Goal: Task Accomplishment & Management: Use online tool/utility

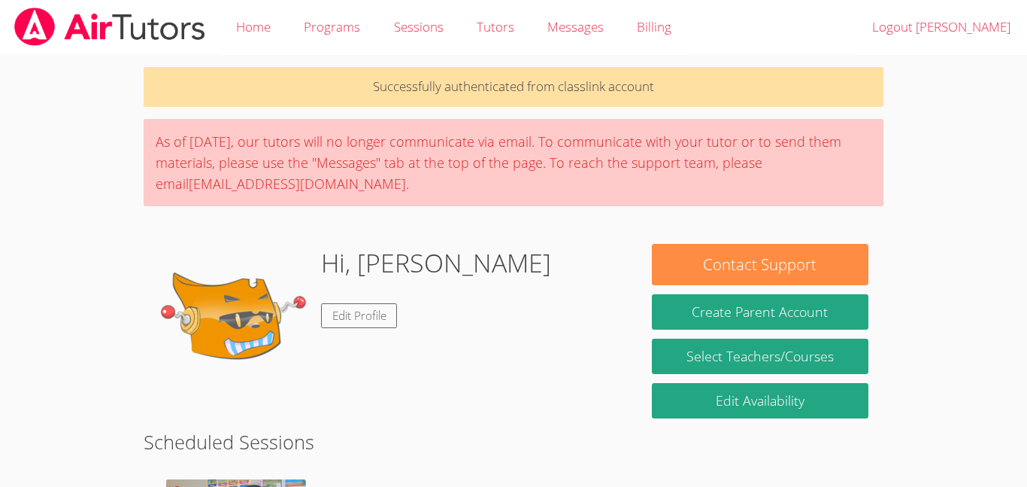
scroll to position [300, 0]
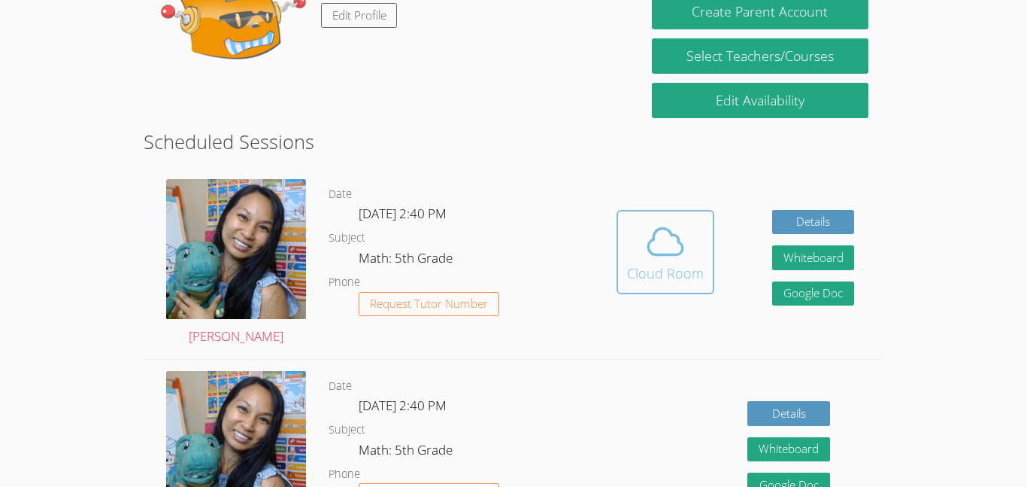
click at [644, 278] on div "Cloud Room" at bounding box center [665, 272] width 77 height 21
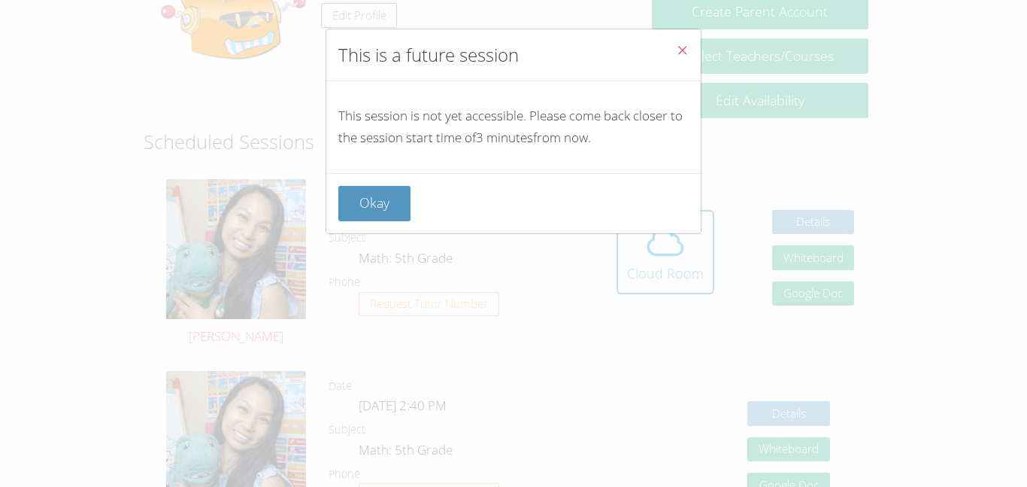
click at [393, 224] on div "Okay" at bounding box center [513, 203] width 375 height 60
click at [390, 214] on button "Okay" at bounding box center [374, 203] width 72 height 35
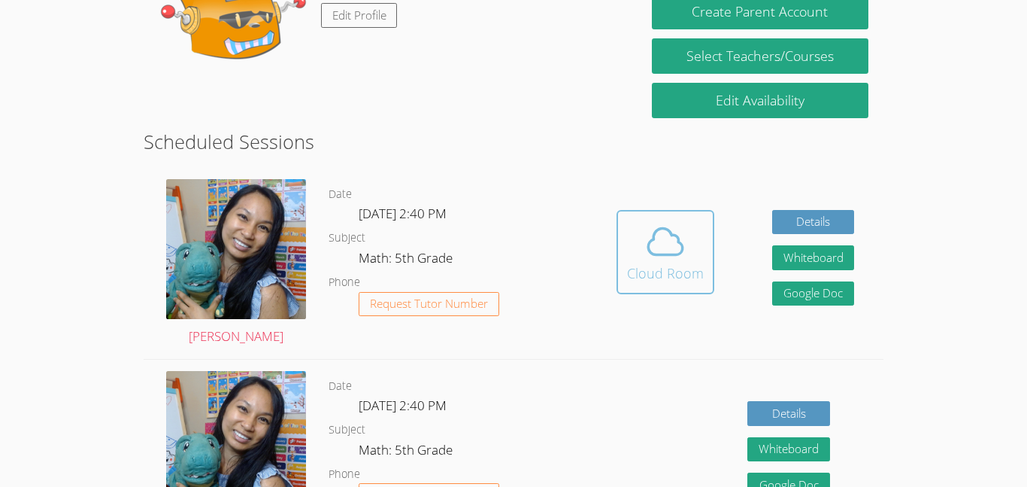
click at [626, 287] on button "Cloud Room" at bounding box center [666, 252] width 98 height 84
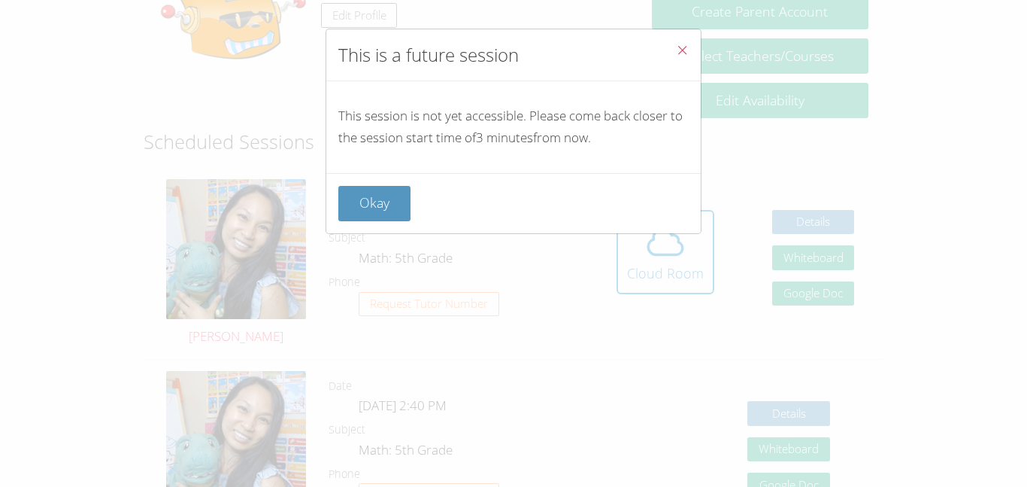
click at [0, 305] on div "This is a future session This session is not yet accessible. Please come back c…" at bounding box center [513, 243] width 1027 height 487
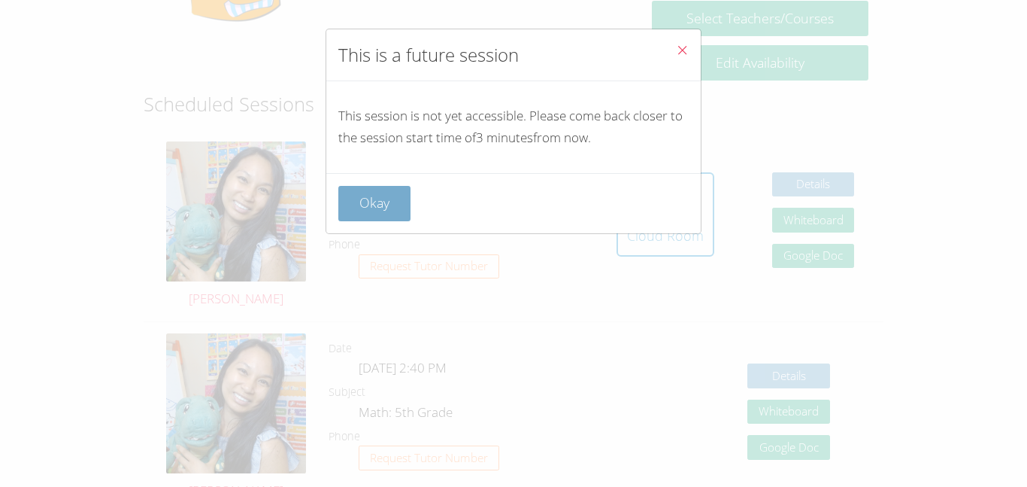
click at [353, 199] on button "Okay" at bounding box center [374, 203] width 72 height 35
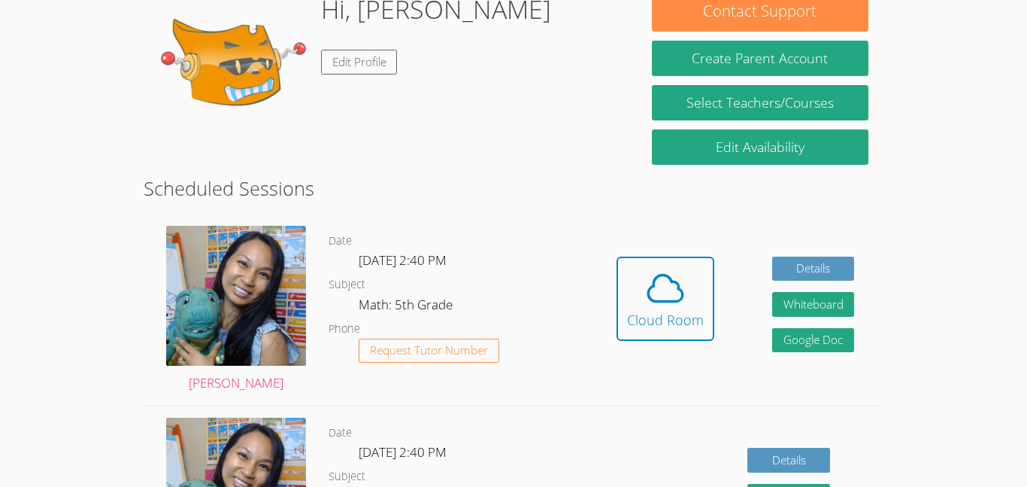
scroll to position [246, 0]
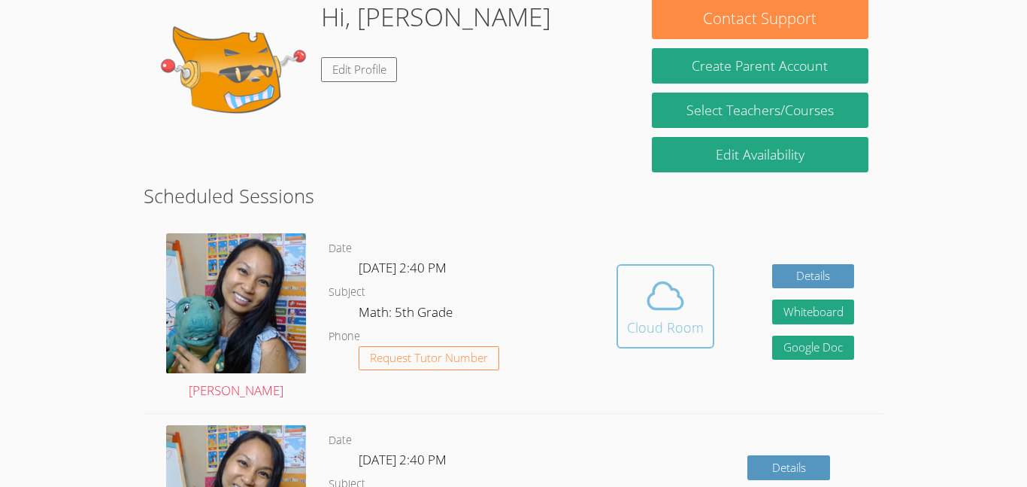
click at [673, 308] on icon at bounding box center [665, 295] width 35 height 26
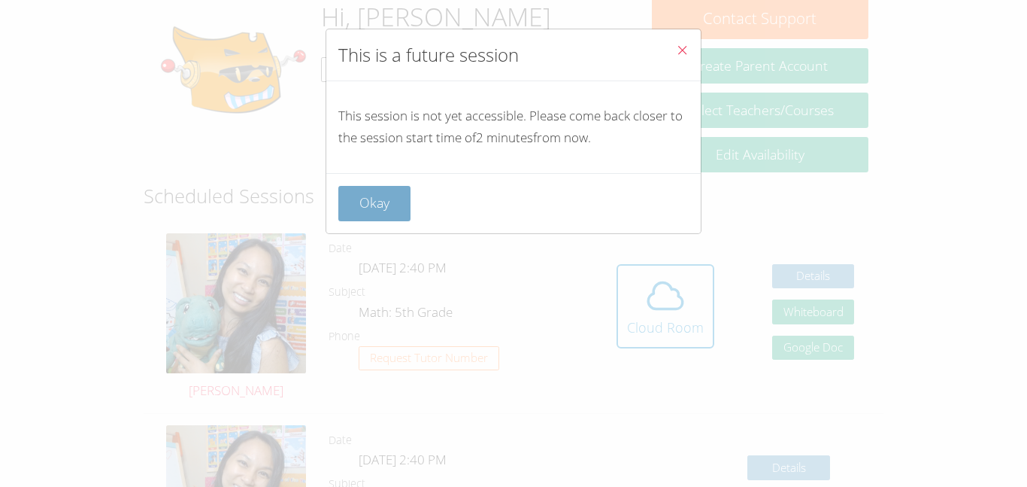
click at [401, 217] on button "Okay" at bounding box center [374, 203] width 72 height 35
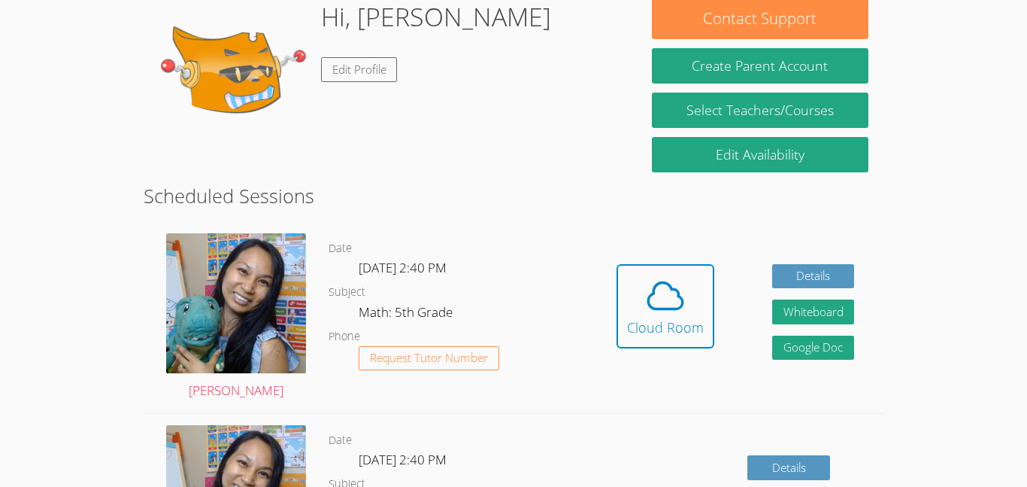
click at [394, 208] on h2 "Scheduled Sessions" at bounding box center [514, 195] width 740 height 29
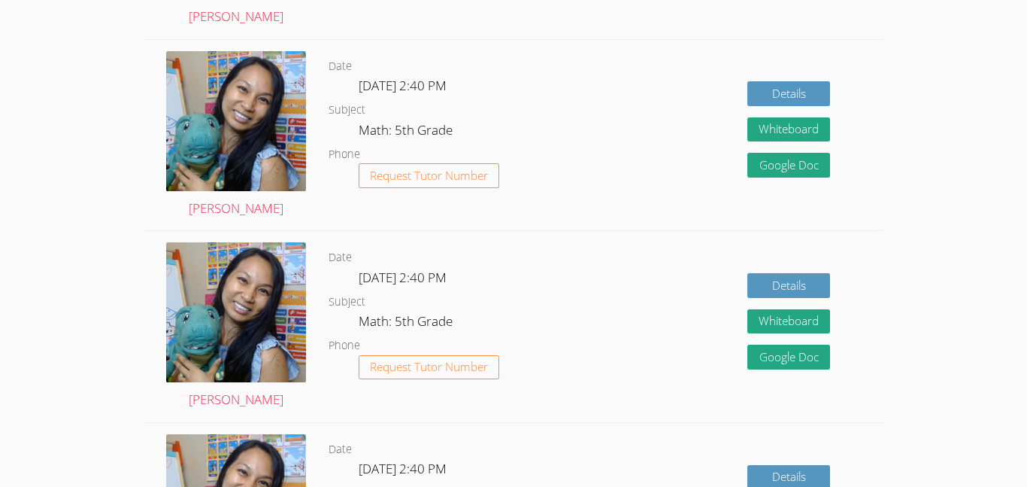
scroll to position [672, 0]
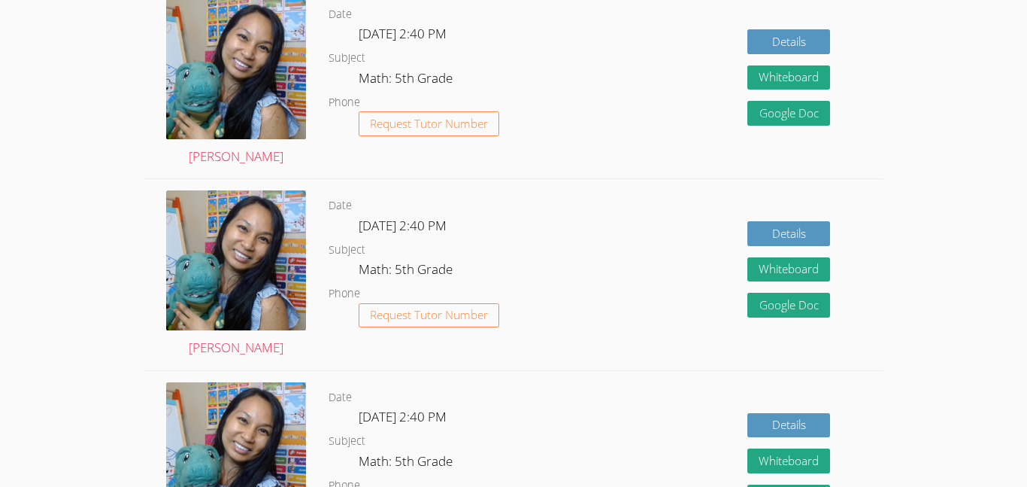
drag, startPoint x: 406, startPoint y: 431, endPoint x: 407, endPoint y: 370, distance: 60.9
click at [407, 371] on div "Date Wed Oct 15, 2:40 PM Subject Math: 5th Grade Phone Request Tutor Number" at bounding box center [458, 466] width 259 height 191
click at [407, 367] on div "Date Thu Oct 9, 2:40 PM Subject Math: 5th Grade Phone Request Tutor Number" at bounding box center [458, 274] width 259 height 191
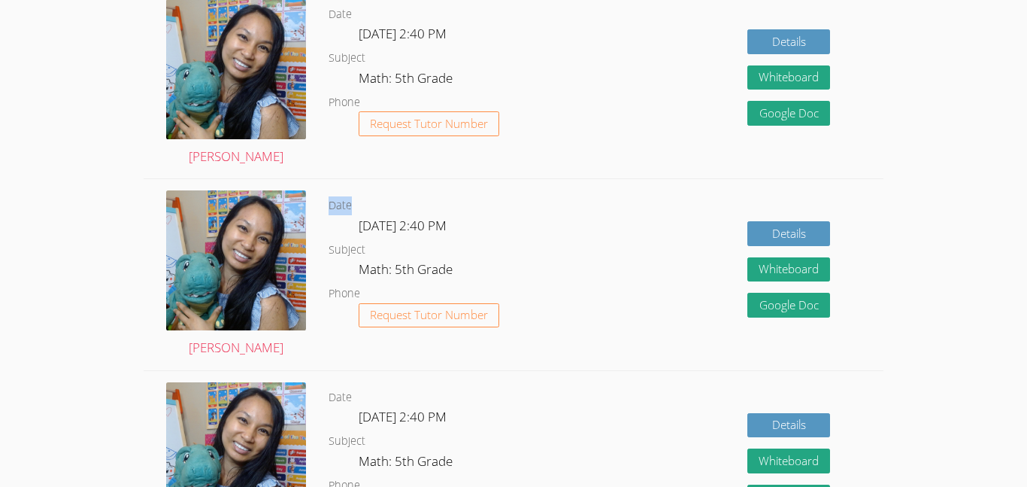
click at [405, 361] on div "Date Thu Oct 9, 2:40 PM Subject Math: 5th Grade Phone Request Tutor Number" at bounding box center [458, 274] width 259 height 191
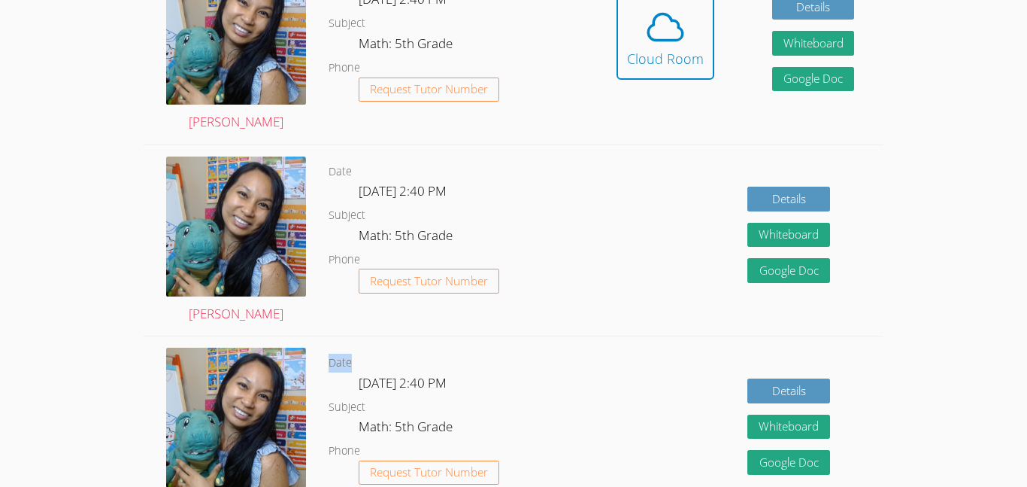
scroll to position [496, 0]
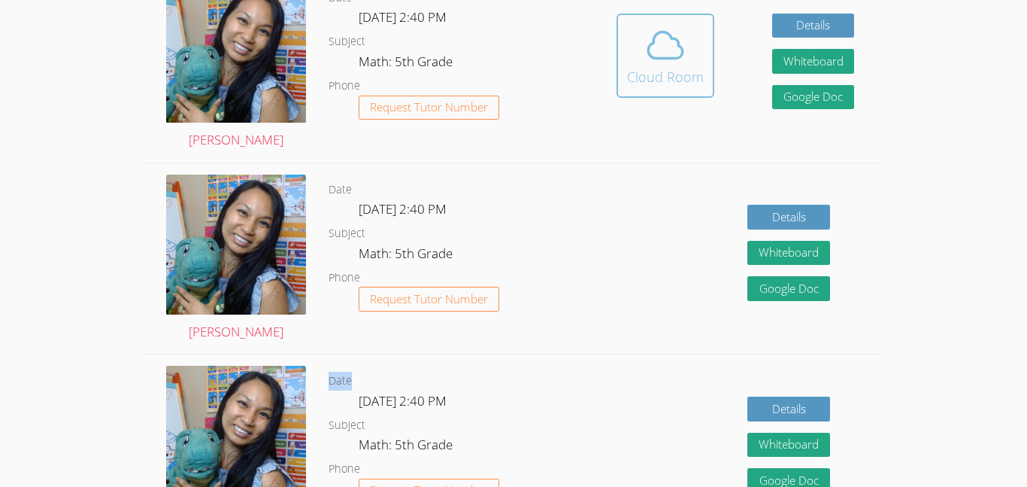
click at [636, 83] on div "Cloud Room" at bounding box center [665, 76] width 77 height 21
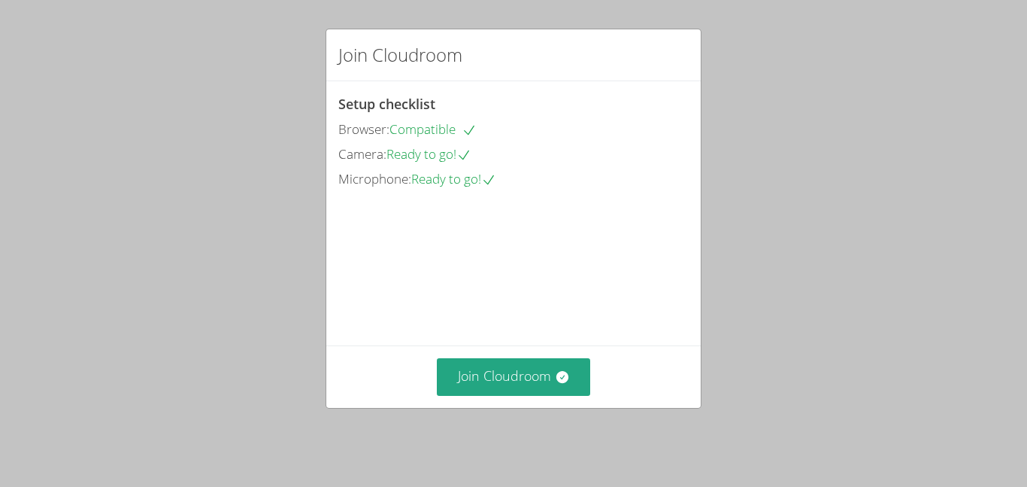
click at [469, 427] on div "Join Cloudroom Setup checklist Browser: Compatible Camera: Ready to go! Microph…" at bounding box center [513, 243] width 1027 height 487
click at [498, 395] on button "Join Cloudroom" at bounding box center [514, 376] width 154 height 37
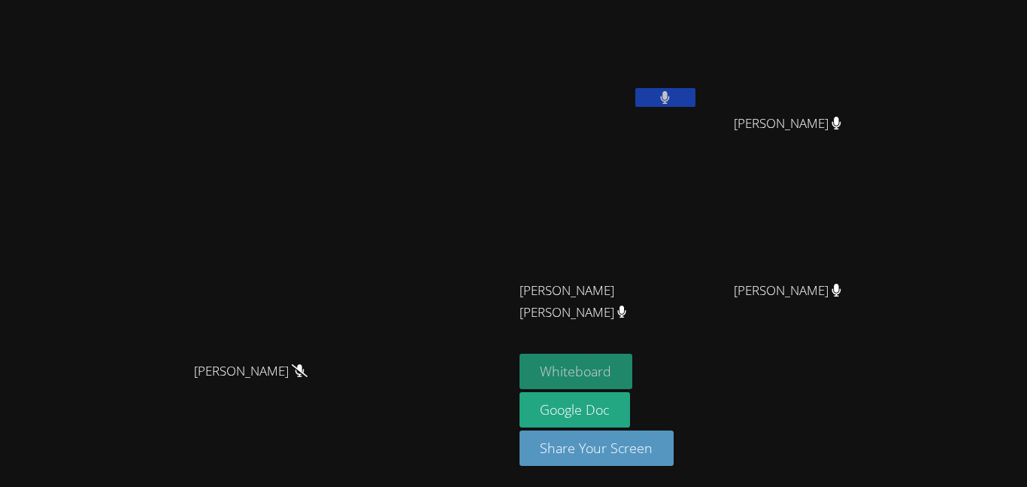
click at [614, 375] on button "Whiteboard" at bounding box center [577, 371] width 114 height 35
click at [670, 101] on icon at bounding box center [665, 97] width 9 height 13
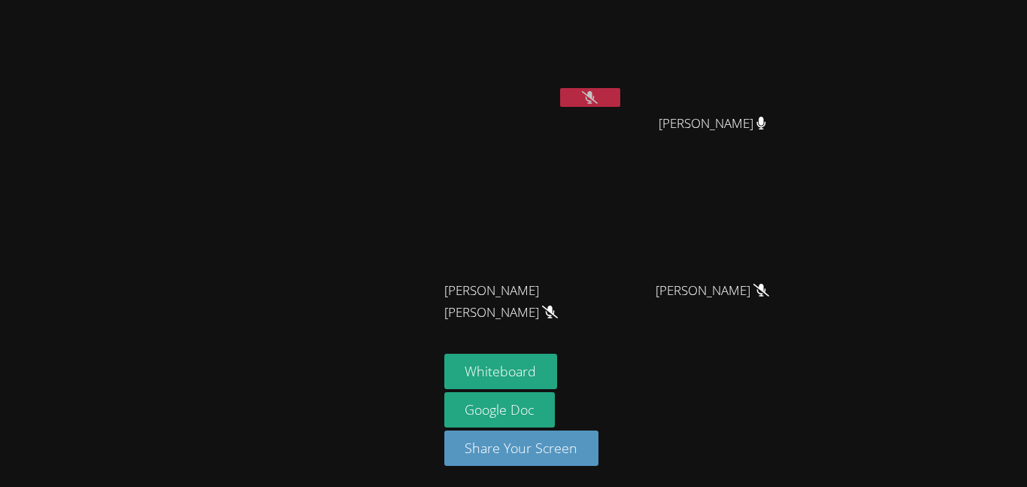
click at [571, 102] on button at bounding box center [590, 97] width 60 height 19
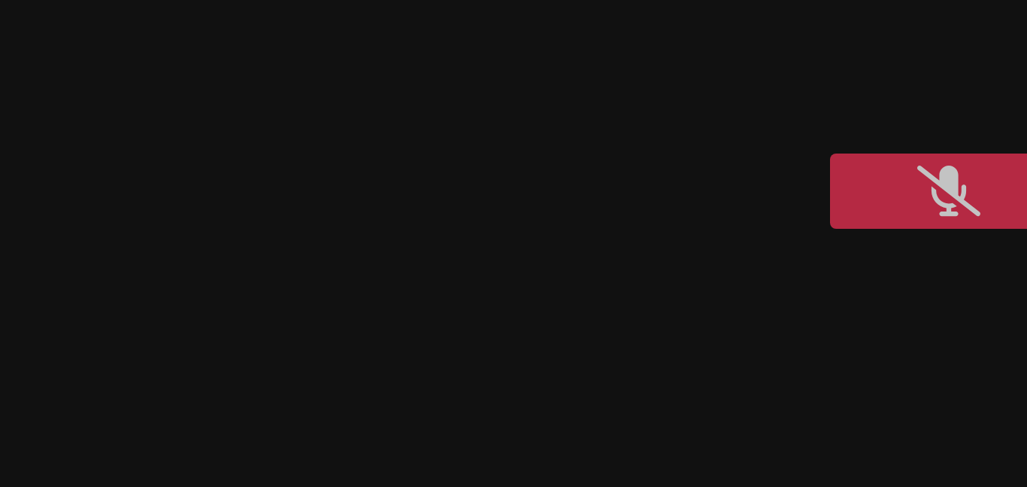
click at [427, 135] on div "[PERSON_NAME]" at bounding box center [257, 213] width 502 height 282
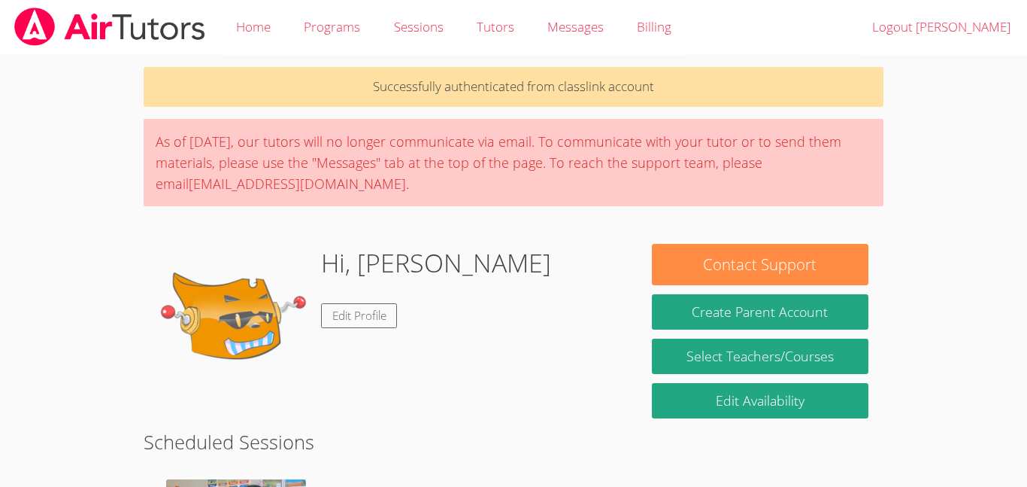
scroll to position [190, 0]
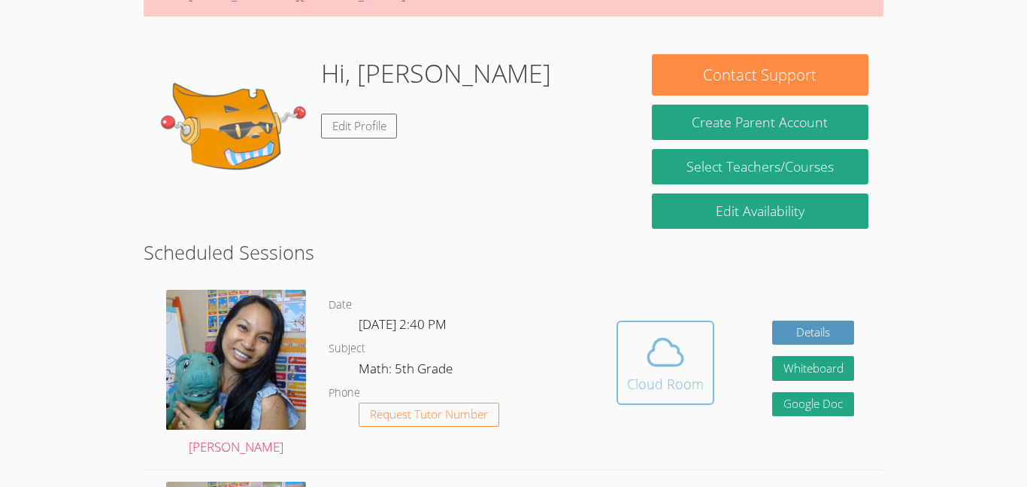
click at [678, 368] on icon at bounding box center [666, 352] width 42 height 42
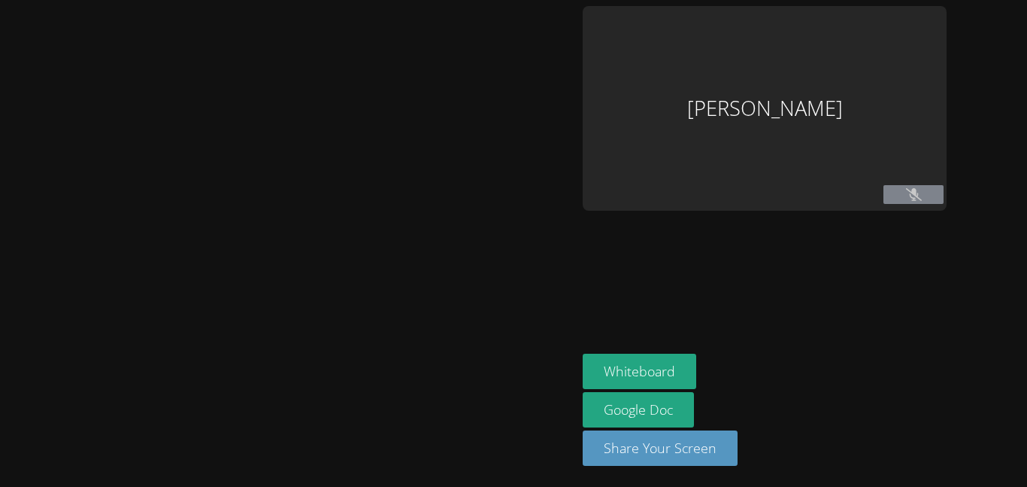
click at [529, 387] on div at bounding box center [288, 243] width 565 height 475
